Goal: Share content

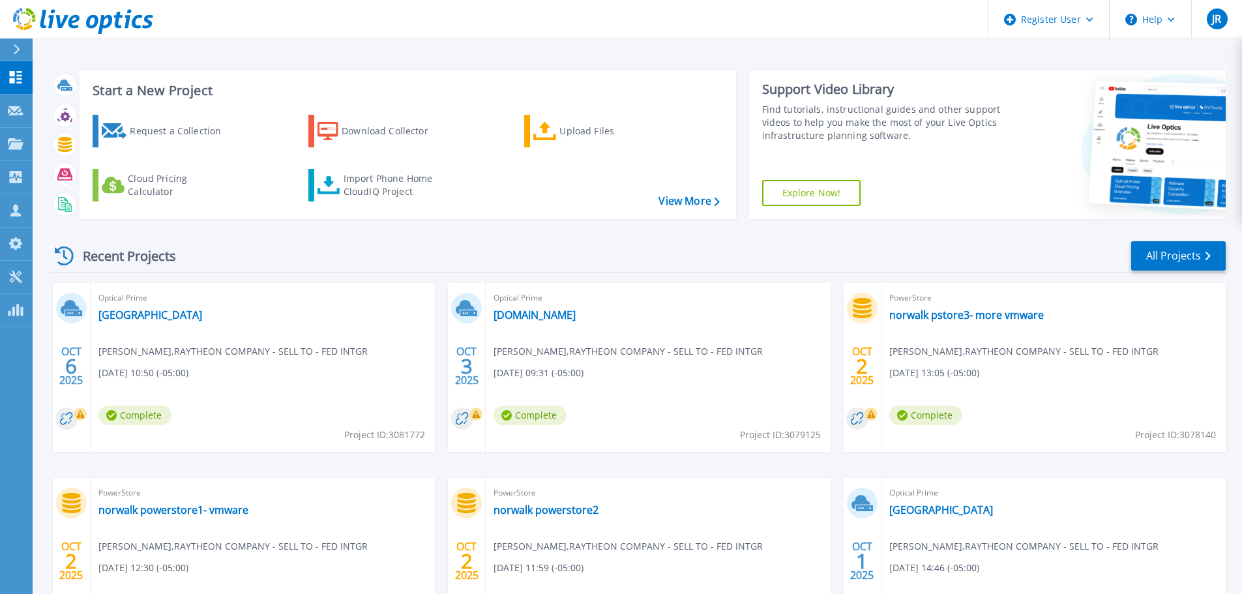
scroll to position [128, 0]
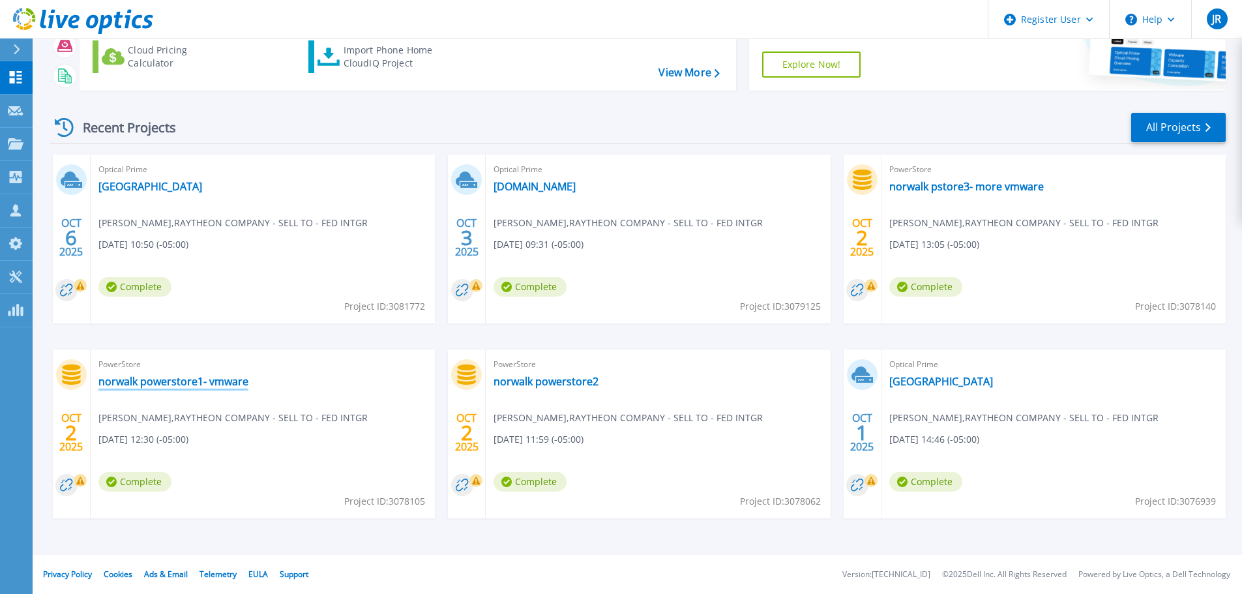
click at [223, 385] on link "norwalk powerstore1- vmware" at bounding box center [173, 381] width 150 height 13
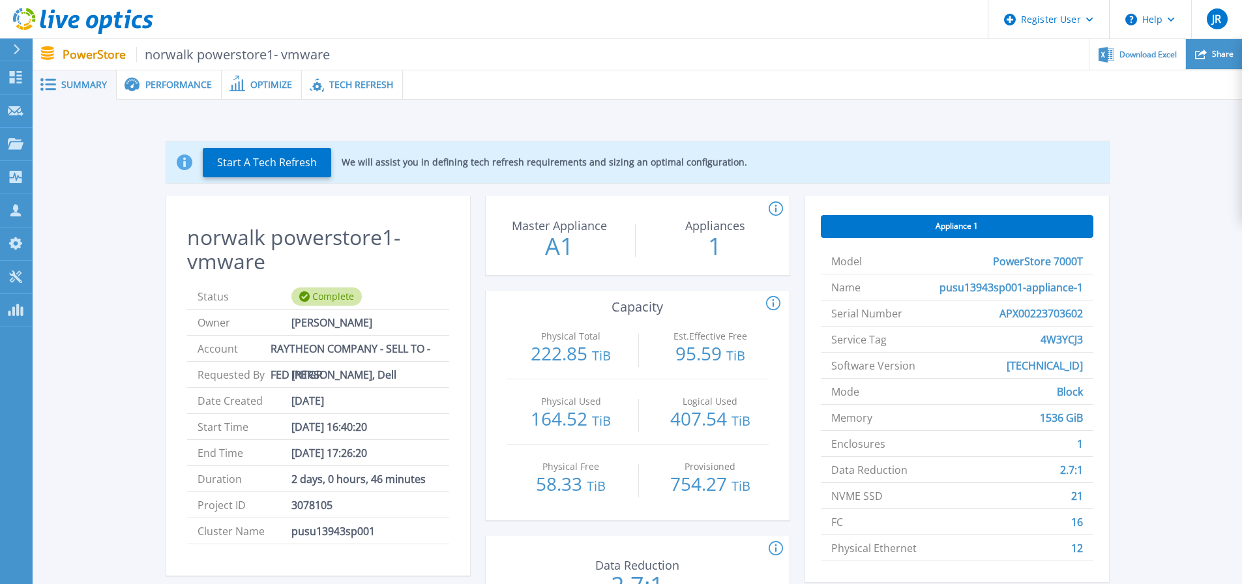
click at [1223, 52] on span "Share" at bounding box center [1223, 54] width 22 height 8
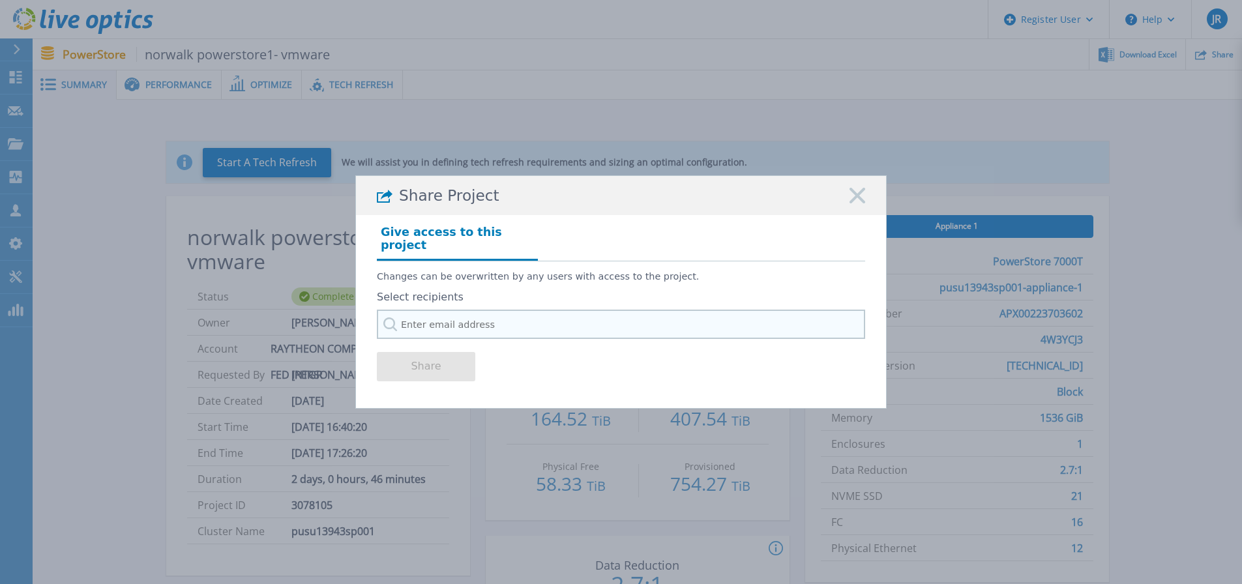
click at [417, 316] on input "text" at bounding box center [621, 324] width 488 height 29
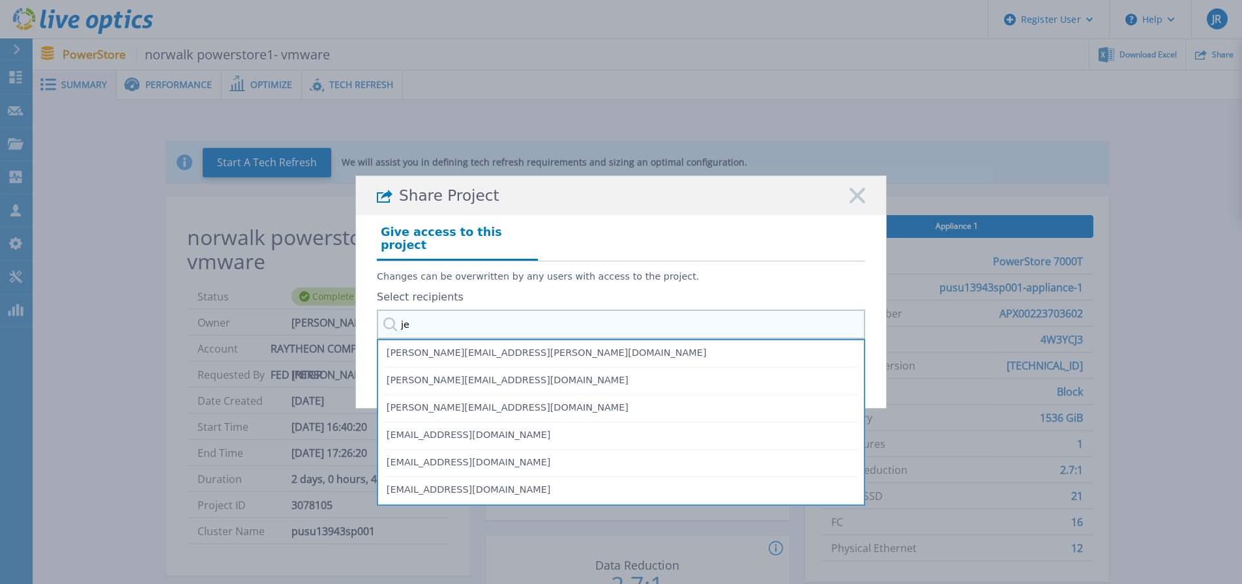
type input "j"
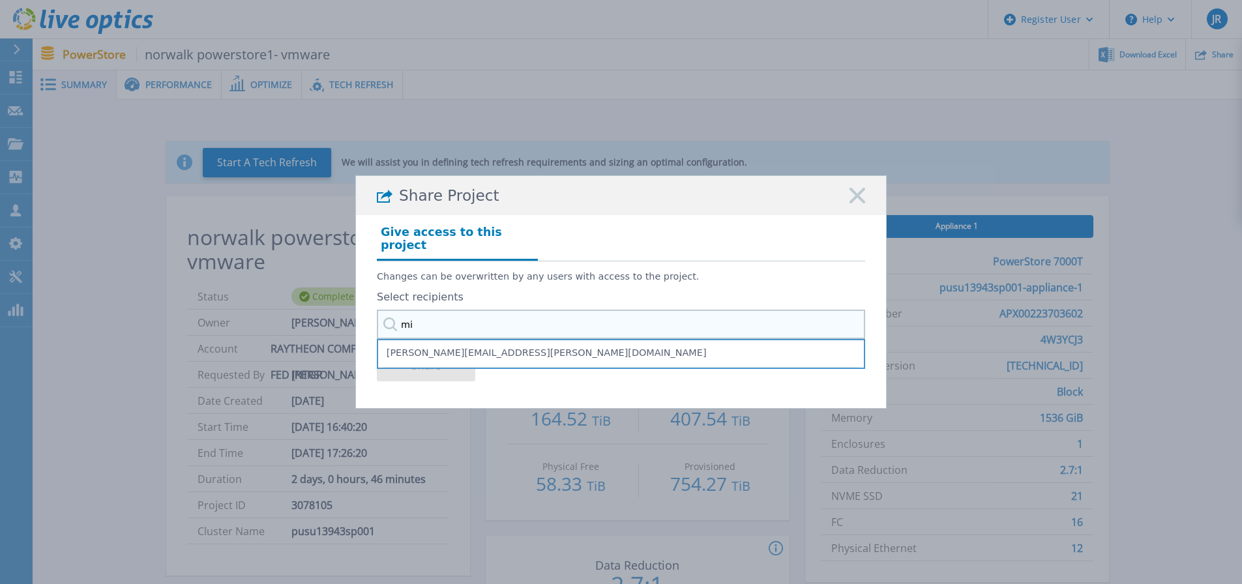
type input "m"
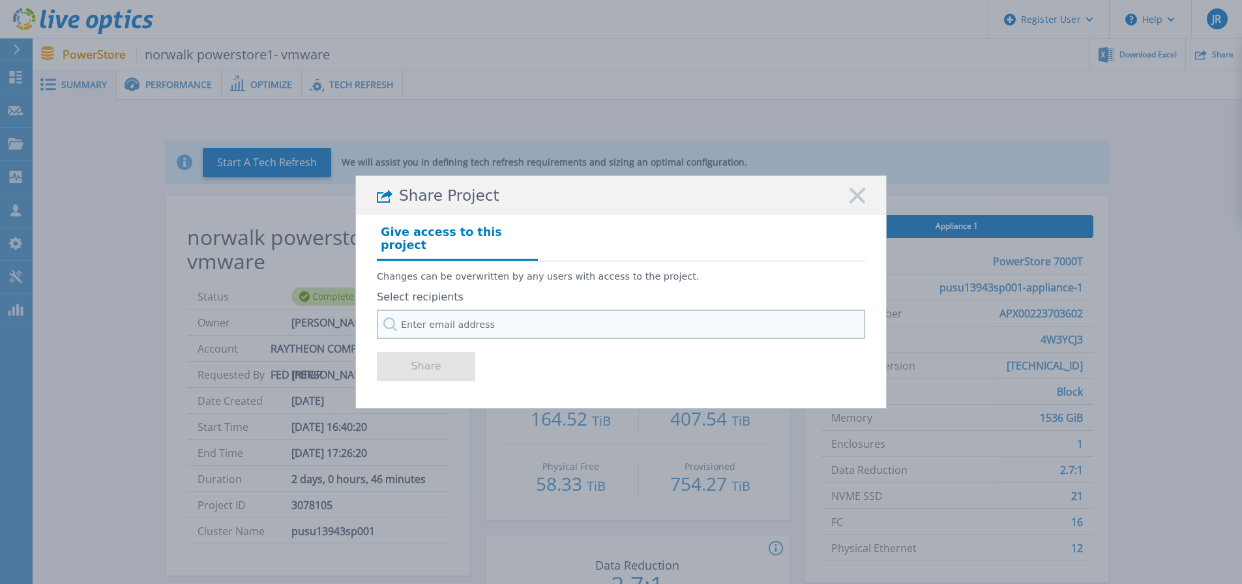
click at [506, 321] on input "text" at bounding box center [621, 324] width 488 height 29
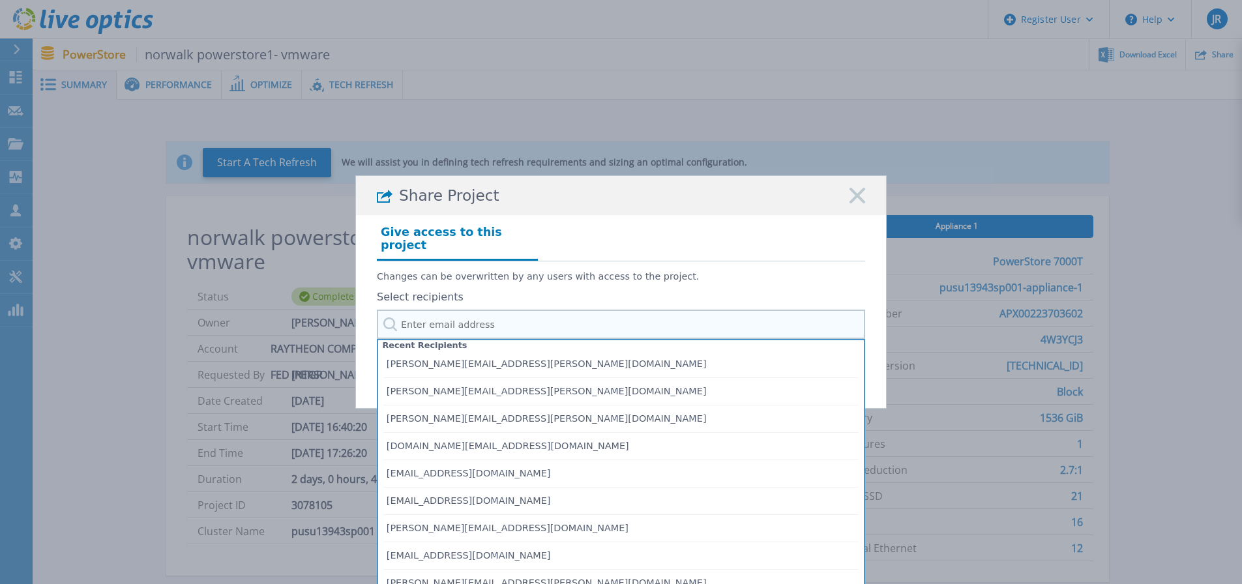
paste input "[PERSON_NAME][EMAIL_ADDRESS][DOMAIN_NAME]"
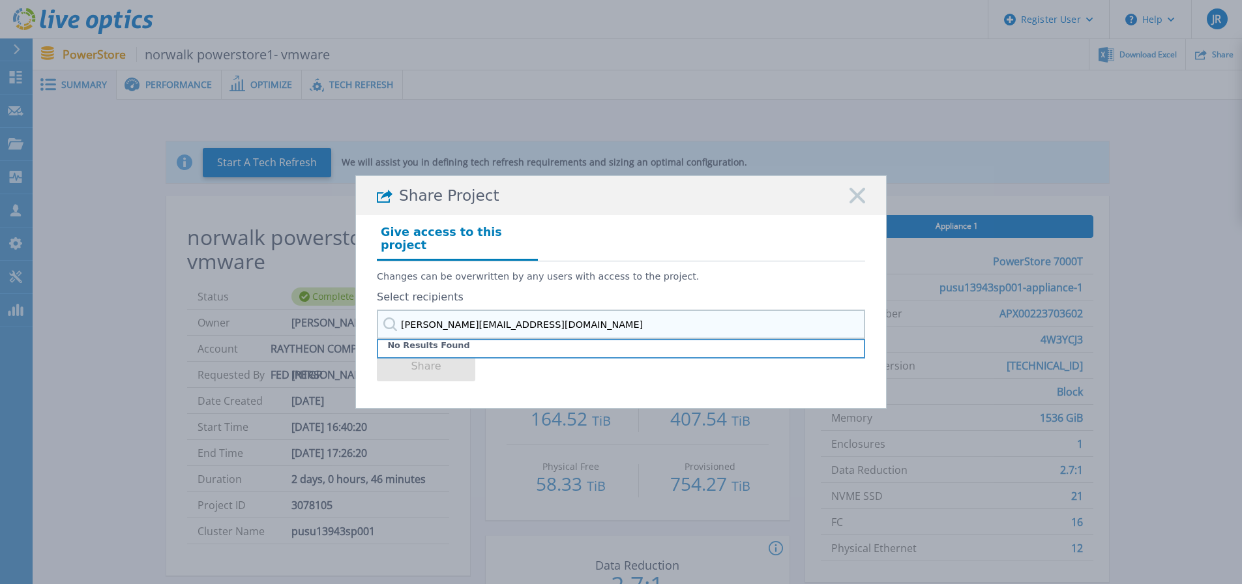
type input "[PERSON_NAME][EMAIL_ADDRESS][DOMAIN_NAME]"
click at [575, 292] on label "Select recipients" at bounding box center [621, 298] width 488 height 12
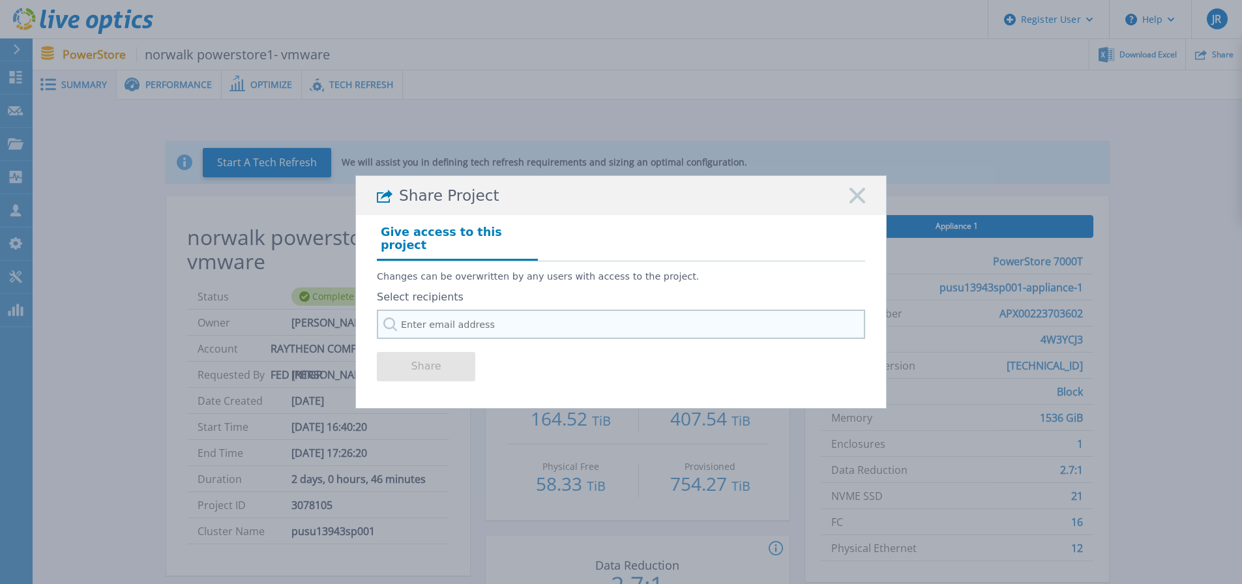
click at [477, 316] on input "text" at bounding box center [621, 324] width 488 height 29
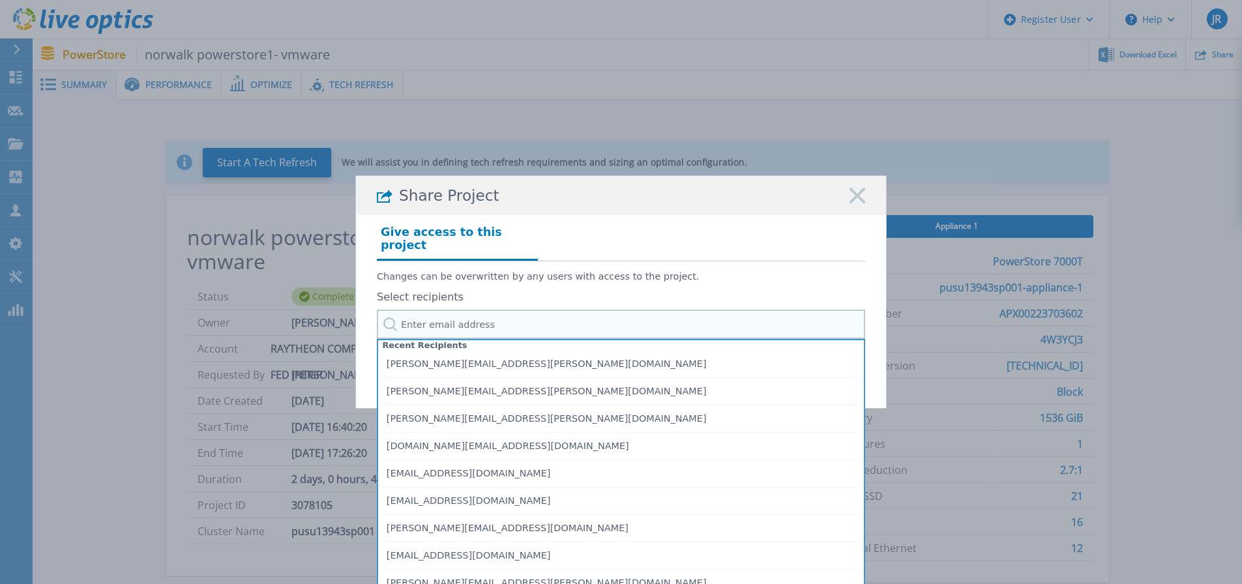
paste input "[PERSON_NAME][EMAIL_ADDRESS][DOMAIN_NAME]"
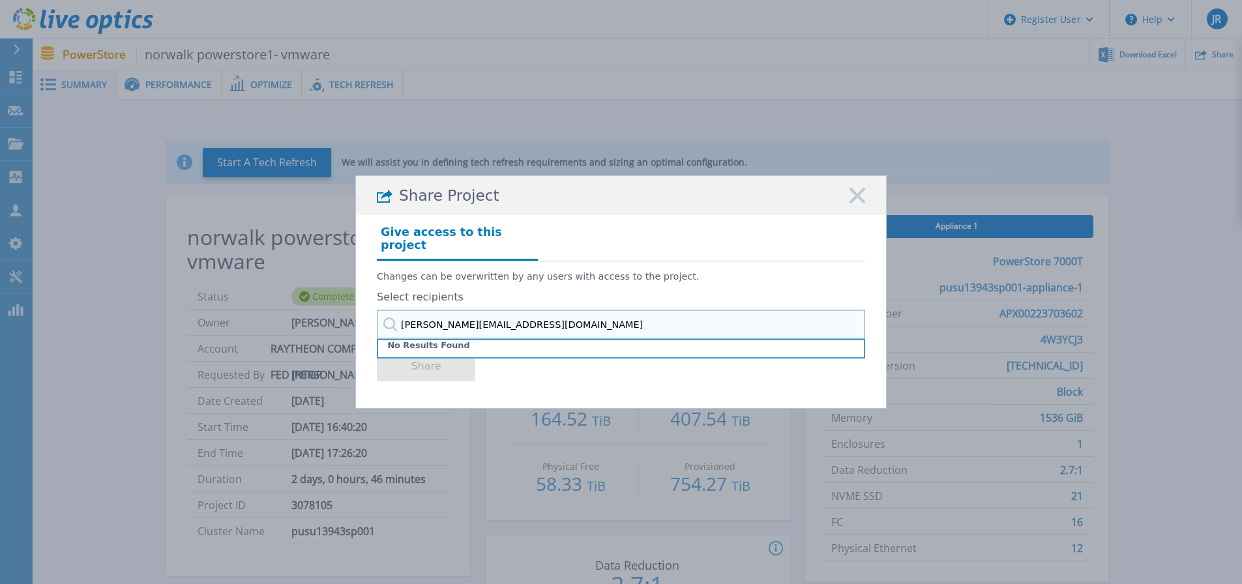
click at [435, 322] on input "[PERSON_NAME][EMAIL_ADDRESS][DOMAIN_NAME]" at bounding box center [621, 324] width 488 height 29
type input "[PERSON_NAME][EMAIL_ADDRESS][PERSON_NAME][DOMAIN_NAME]"
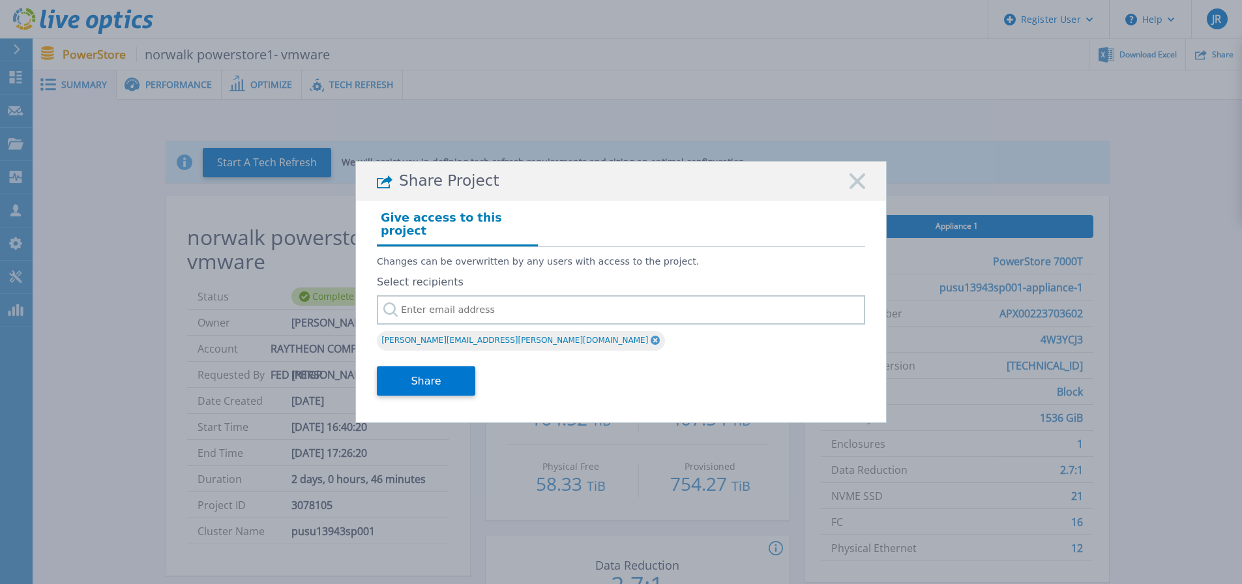
click at [861, 190] on rect at bounding box center [857, 181] width 17 height 17
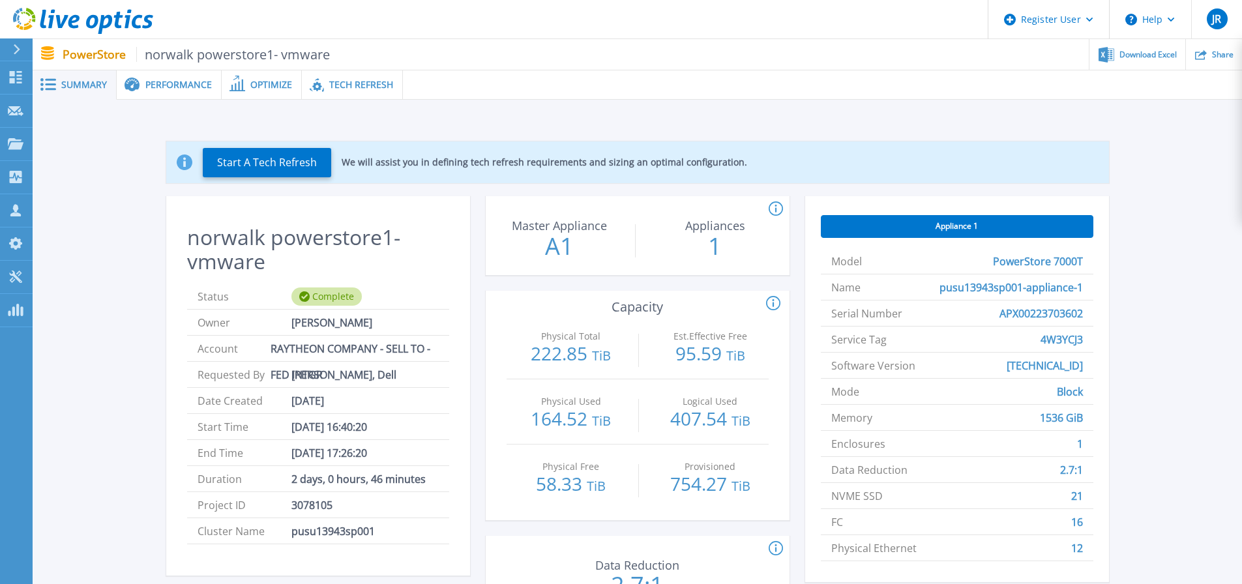
click at [163, 87] on span "Performance" at bounding box center [178, 84] width 67 height 9
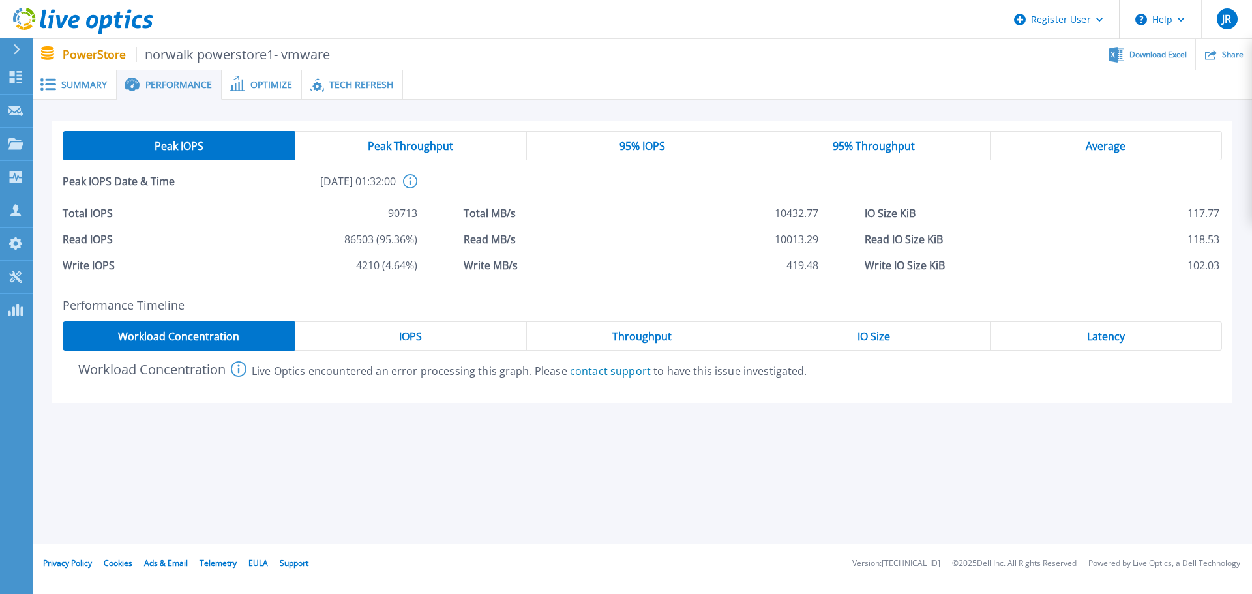
click at [86, 85] on span "Summary" at bounding box center [84, 84] width 46 height 9
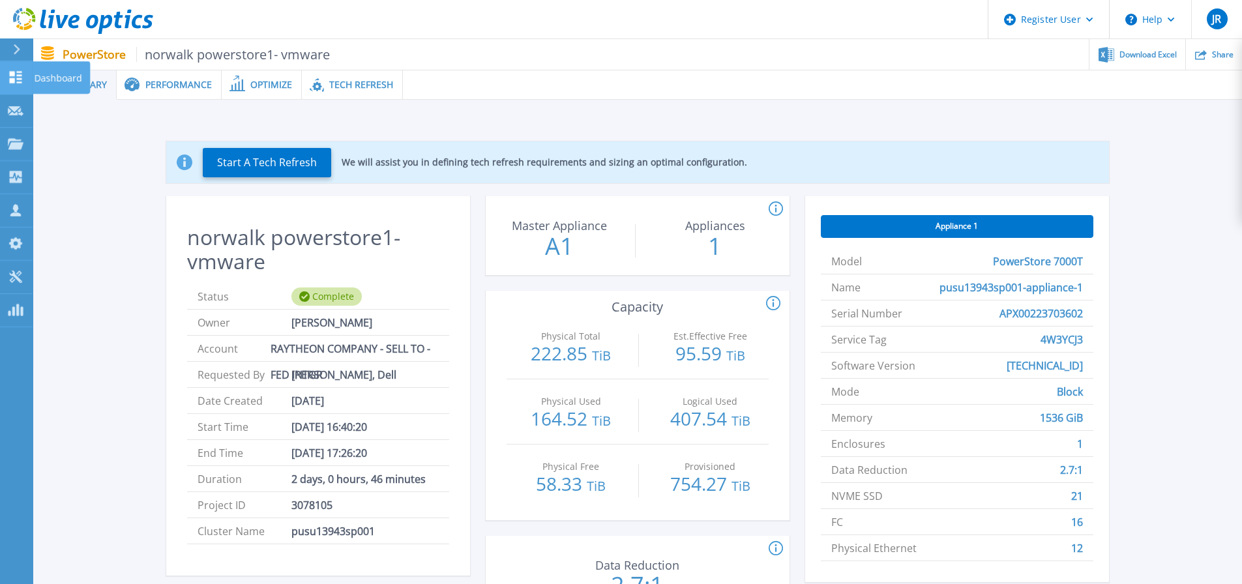
click at [50, 76] on p "Dashboard" at bounding box center [58, 78] width 48 height 34
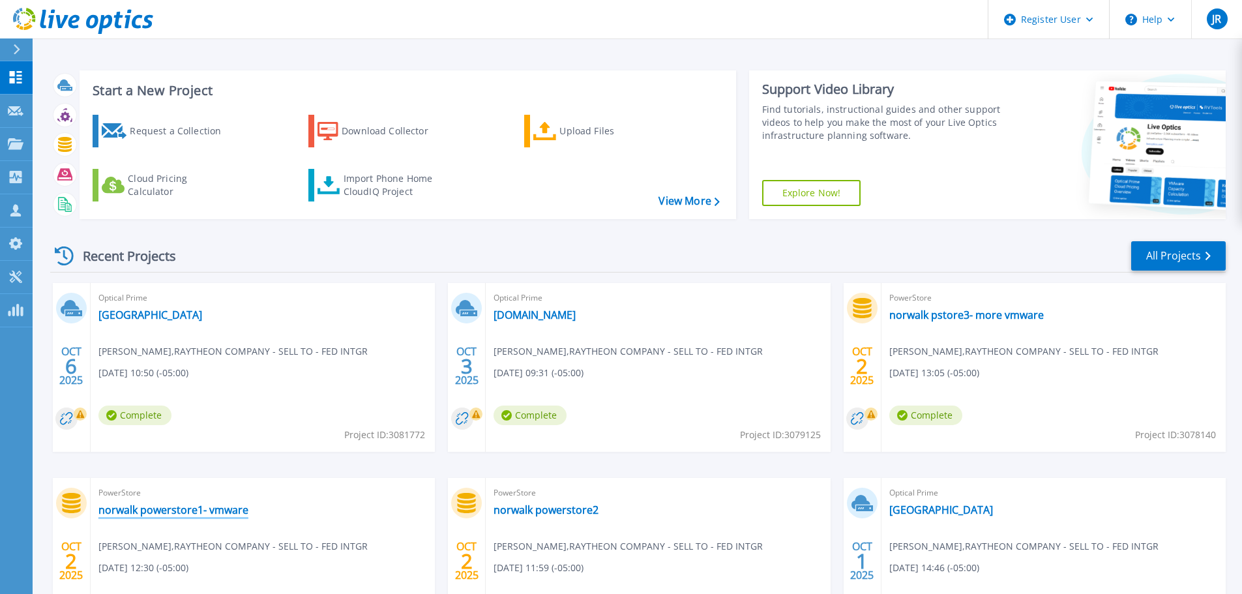
click at [226, 509] on link "norwalk powerstore1- vmware" at bounding box center [173, 509] width 150 height 13
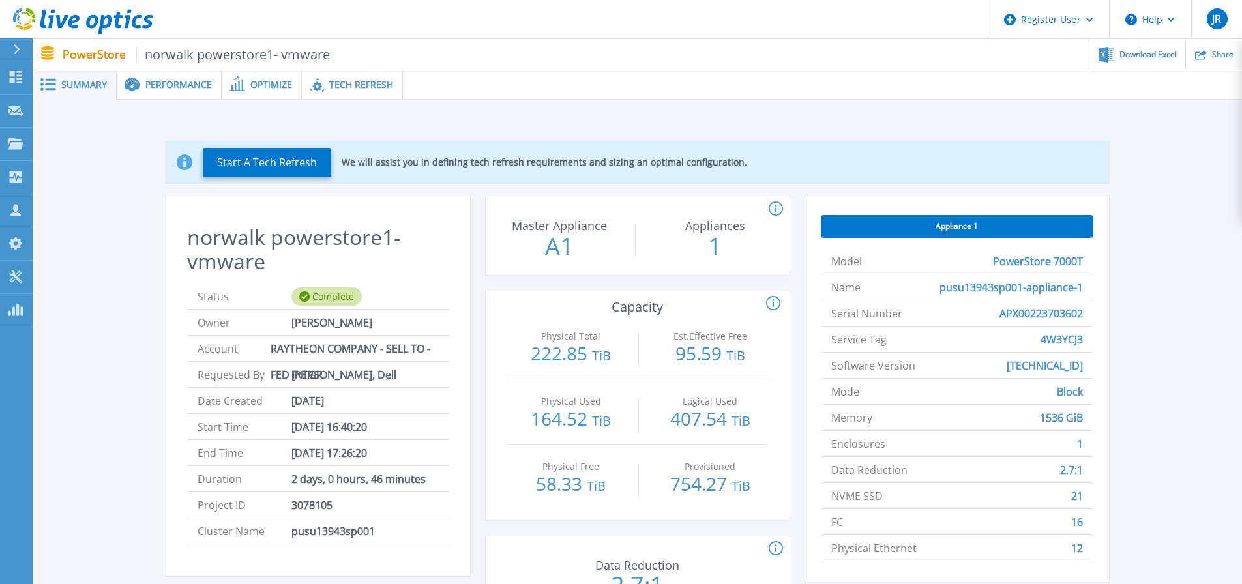
click at [368, 81] on span "Tech Refresh" at bounding box center [361, 84] width 64 height 9
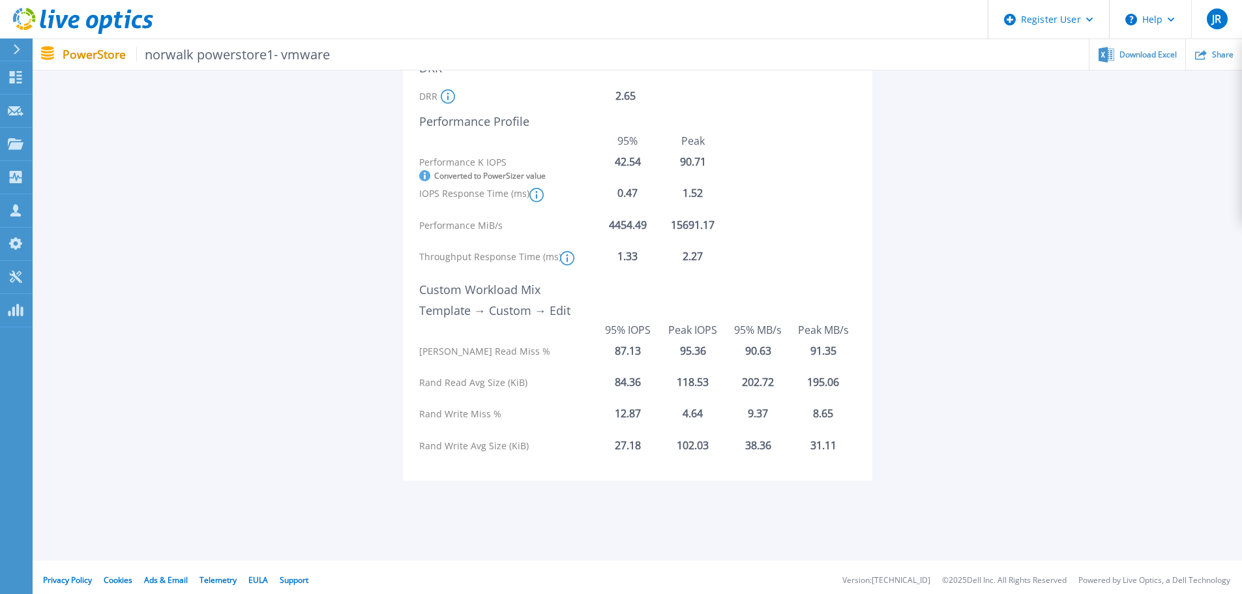
scroll to position [296, 0]
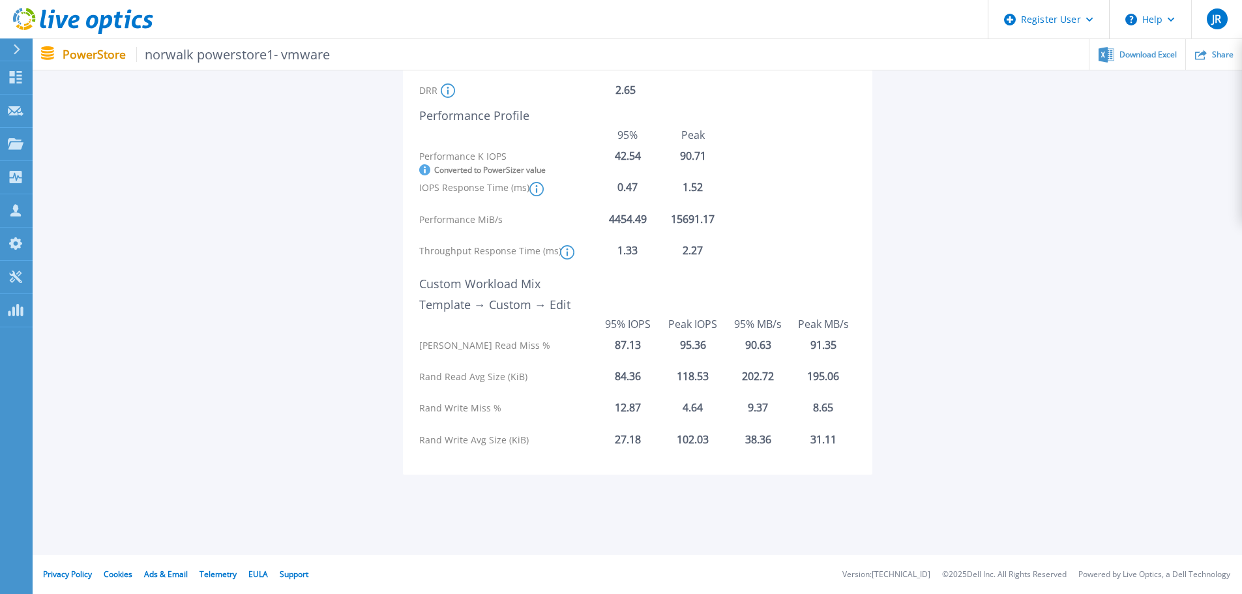
click at [696, 346] on div "95.36" at bounding box center [693, 345] width 65 height 12
click at [687, 344] on div "95.36" at bounding box center [693, 345] width 65 height 12
click at [622, 343] on div "87.13" at bounding box center [627, 345] width 65 height 12
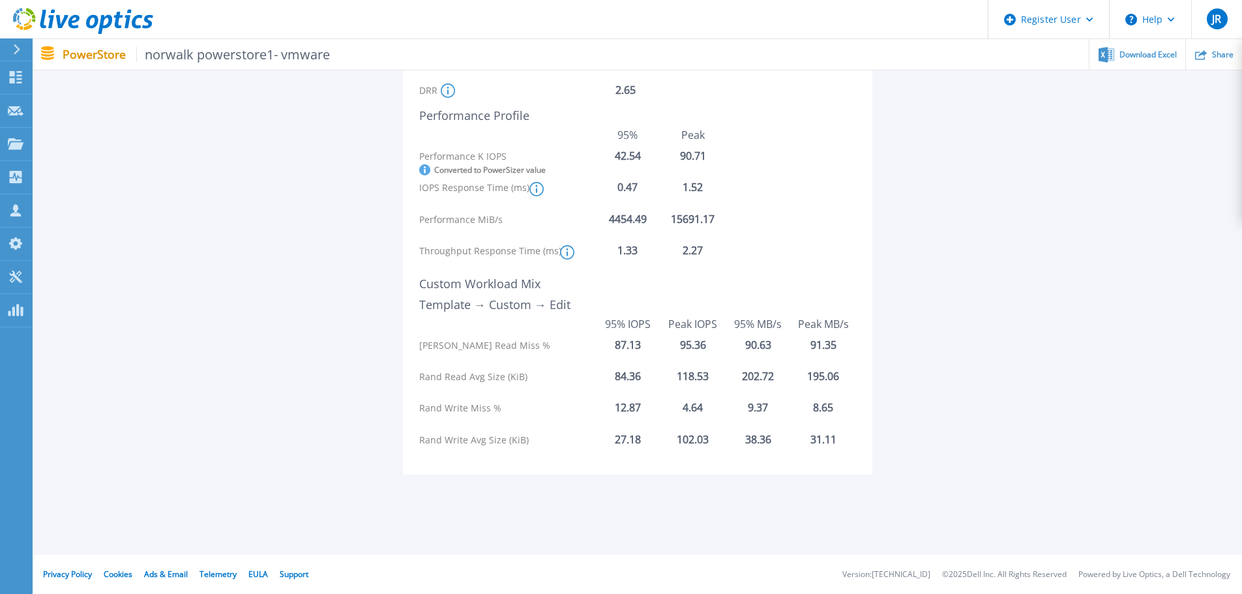
click at [822, 342] on div "91.35" at bounding box center [823, 345] width 65 height 12
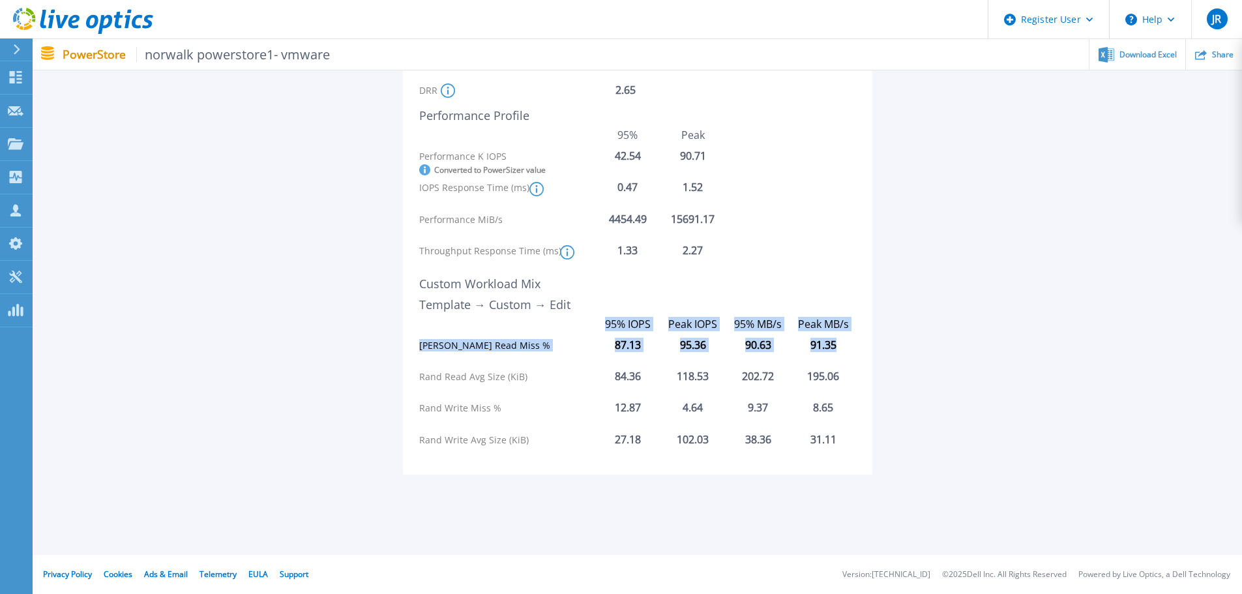
drag, startPoint x: 835, startPoint y: 347, endPoint x: 605, endPoint y: 323, distance: 232.1
click at [605, 323] on div "Initiate a Tech Refresh On the PowerSizer Homepage , go to the "Quick Size" sec…" at bounding box center [611, 175] width 385 height 565
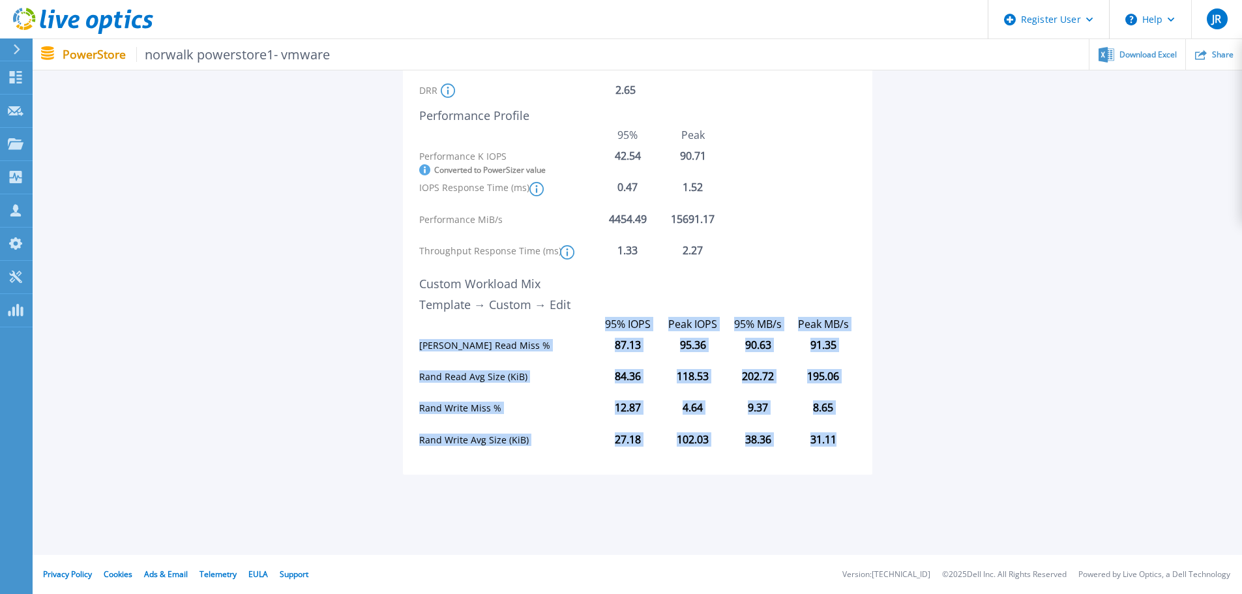
drag, startPoint x: 837, startPoint y: 442, endPoint x: 604, endPoint y: 325, distance: 260.4
click at [604, 325] on div "Initiate a Tech Refresh On the PowerSizer Homepage , go to the "Quick Size" sec…" at bounding box center [611, 175] width 385 height 565
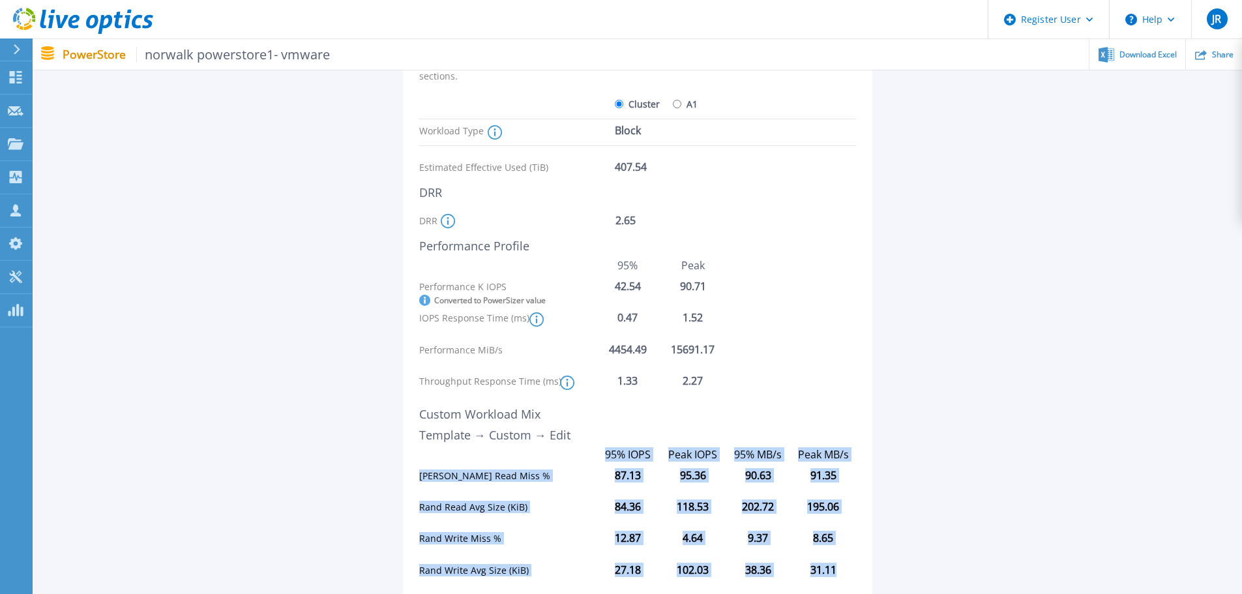
scroll to position [231, 0]
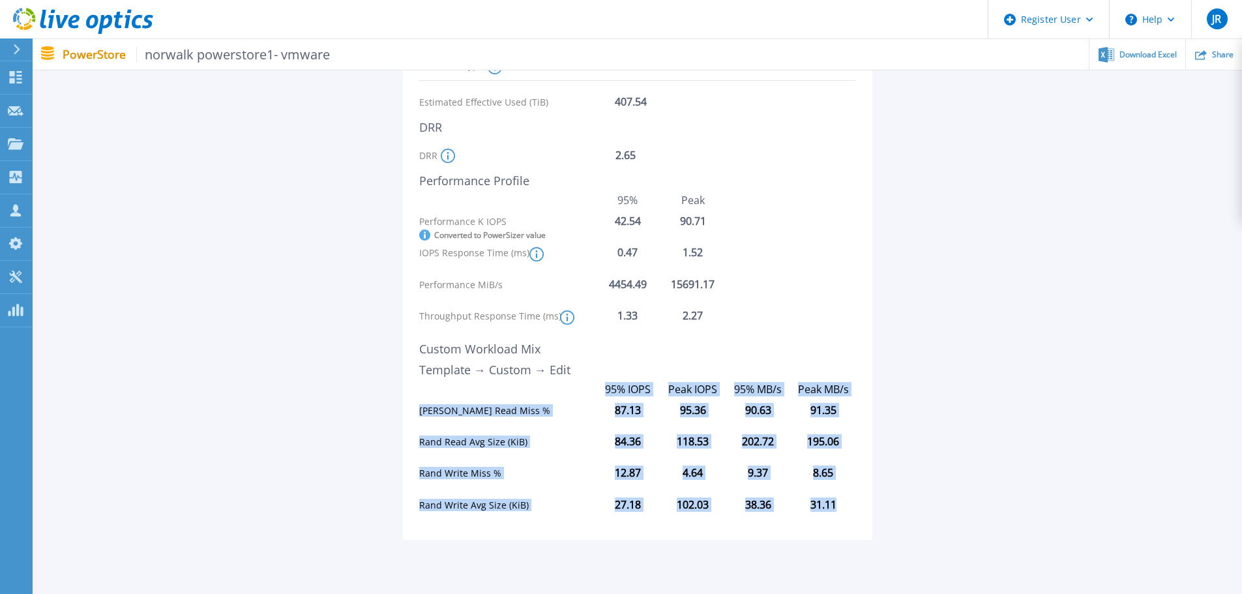
click at [760, 465] on div "Initiate a Tech Refresh On the PowerSizer Homepage , go to the "Quick Size" sec…" at bounding box center [611, 240] width 385 height 565
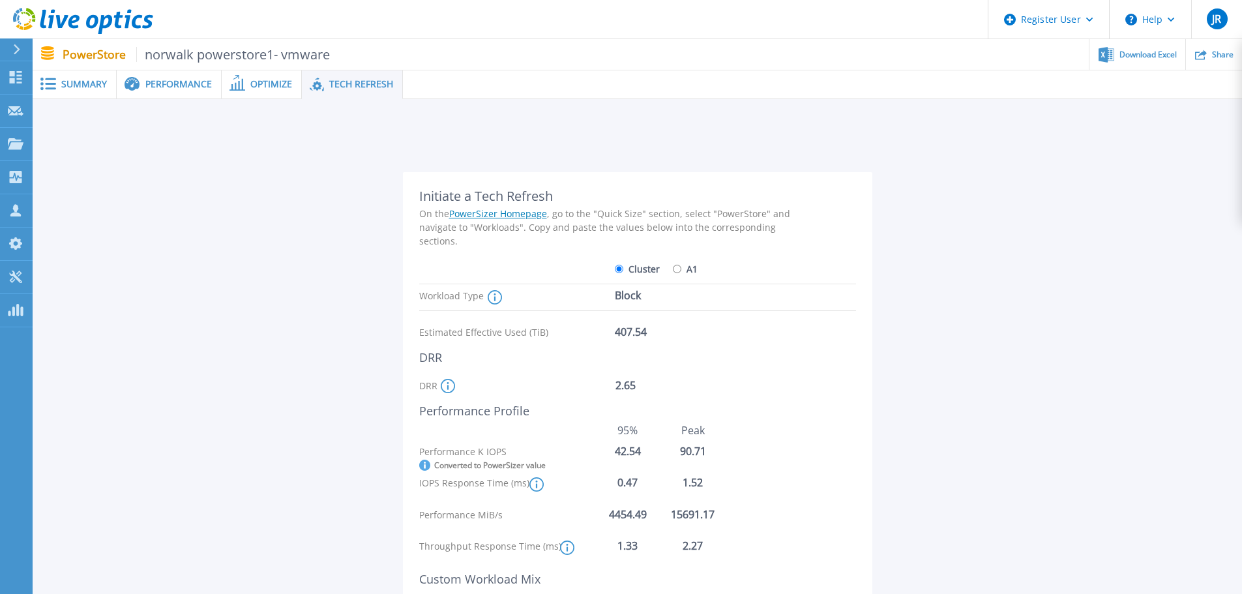
scroll to position [0, 0]
click at [188, 89] on span "Performance" at bounding box center [178, 84] width 67 height 9
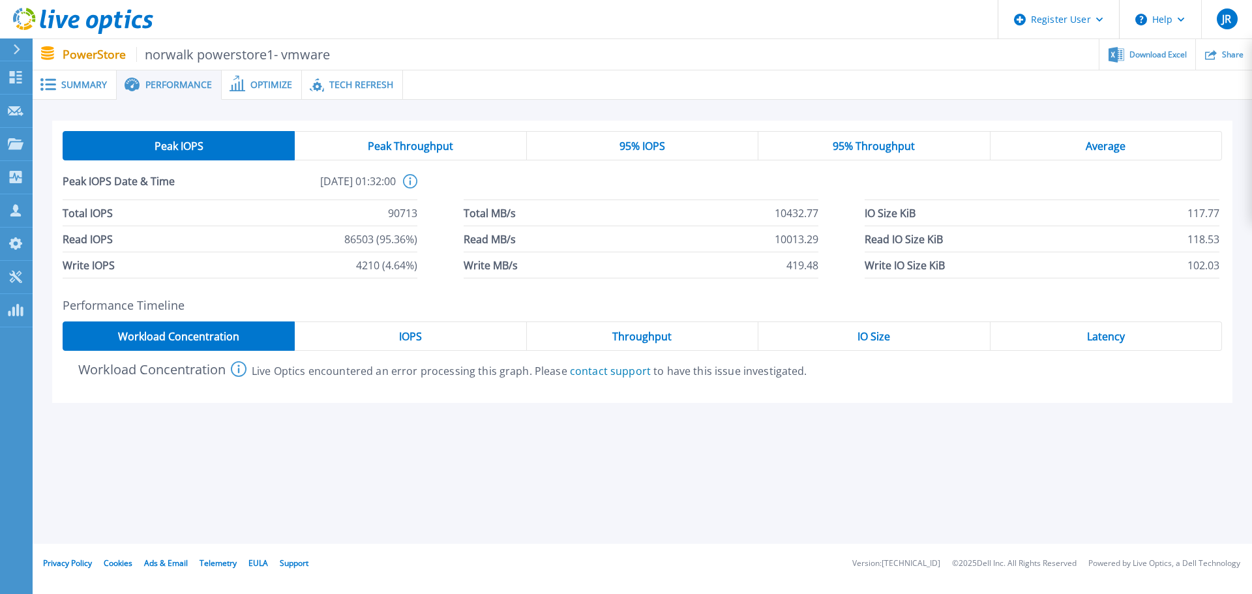
click at [893, 334] on div "IO Size" at bounding box center [874, 335] width 232 height 29
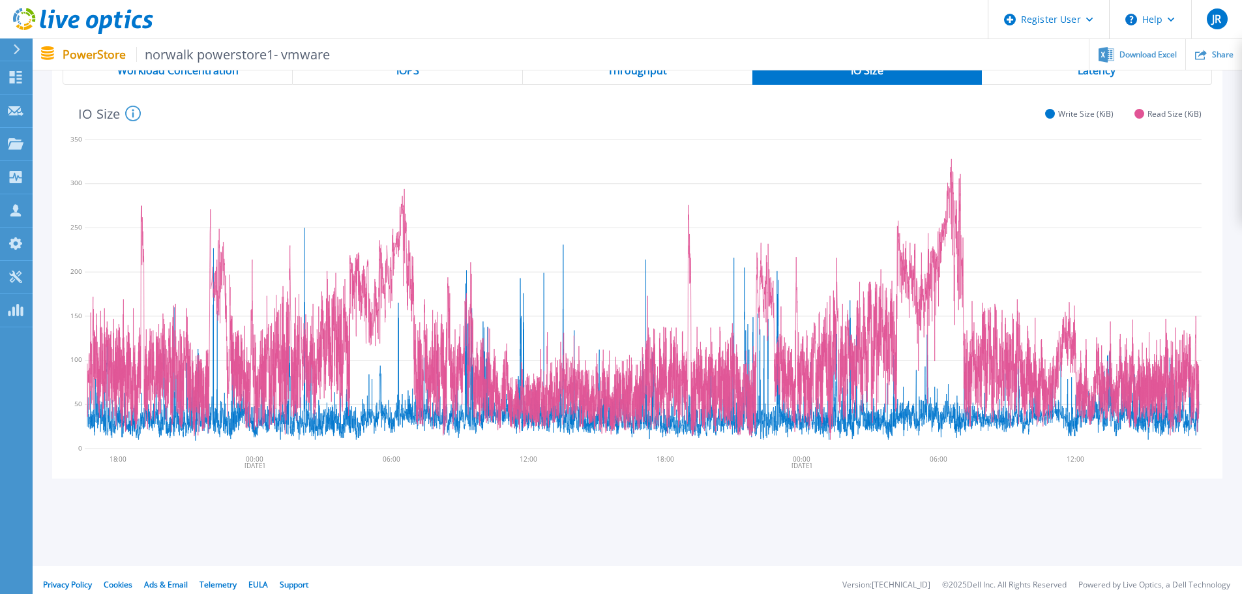
scroll to position [277, 0]
